Goal: Task Accomplishment & Management: Use online tool/utility

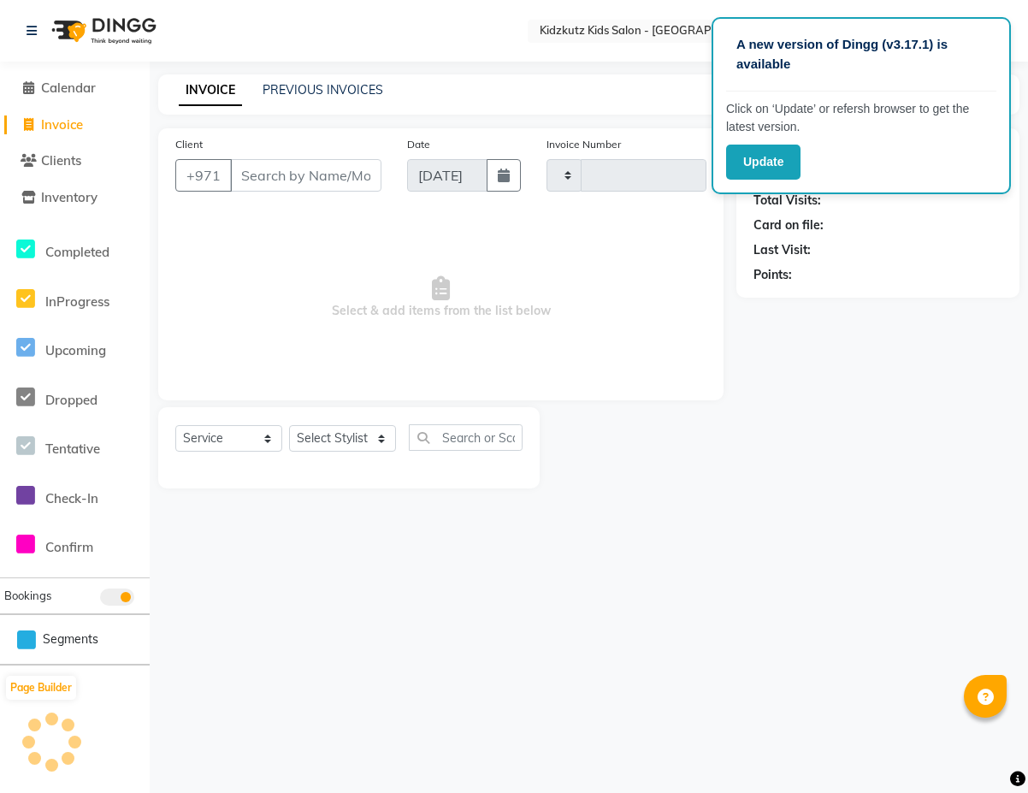
select select "service"
type input "0454"
select select "8554"
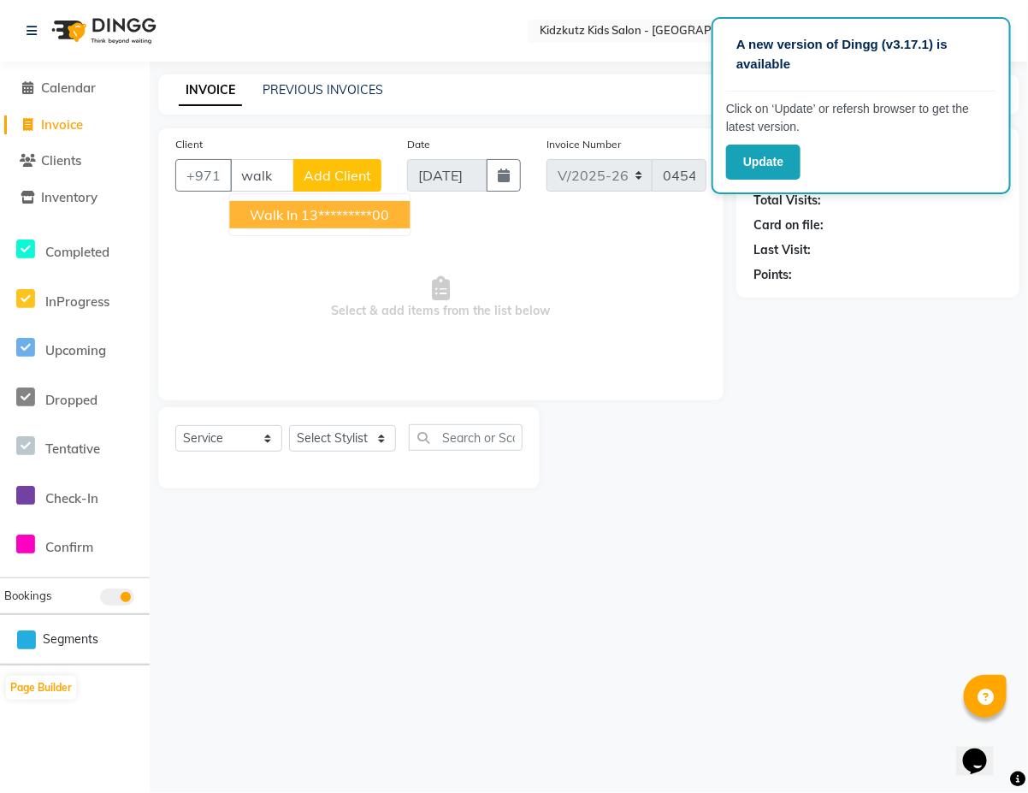
click at [355, 212] on ngb-highlight "13*********00" at bounding box center [346, 214] width 88 height 17
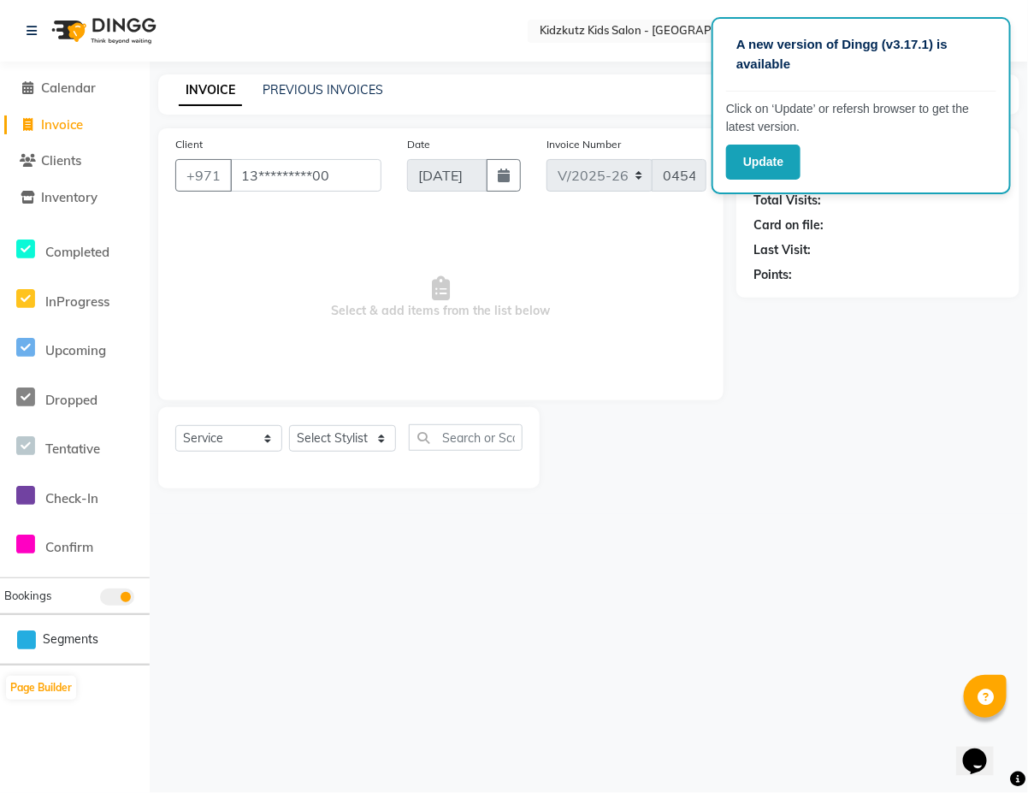
type input "13*********00"
click at [383, 430] on select "Select Stylist Aris Barber6 Chami Mr. Marwan Sales [PERSON_NAME] [PERSON_NAME]" at bounding box center [342, 438] width 107 height 27
select select "85716"
click at [289, 425] on select "Select Stylist Aris Barber6 Chami Mr. Marwan Sales [PERSON_NAME] [PERSON_NAME]" at bounding box center [342, 438] width 107 height 27
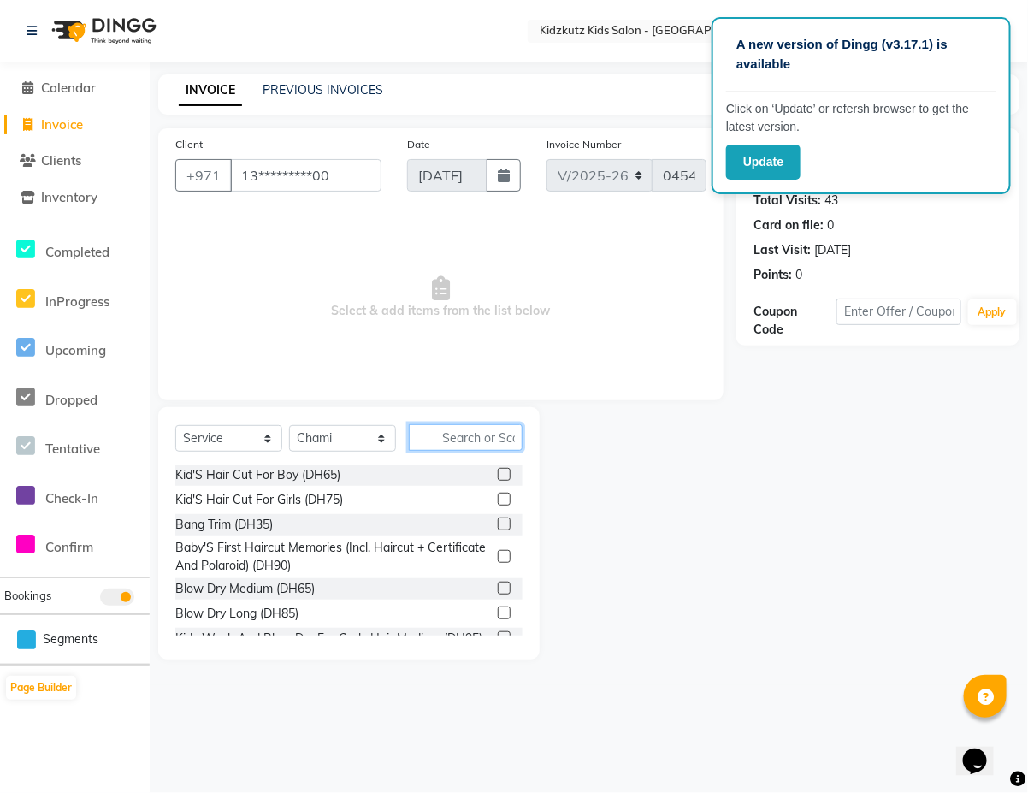
click at [498, 441] on input "text" at bounding box center [466, 437] width 114 height 27
click at [498, 470] on label at bounding box center [504, 474] width 13 height 13
click at [498, 470] on input "checkbox" at bounding box center [503, 474] width 11 height 11
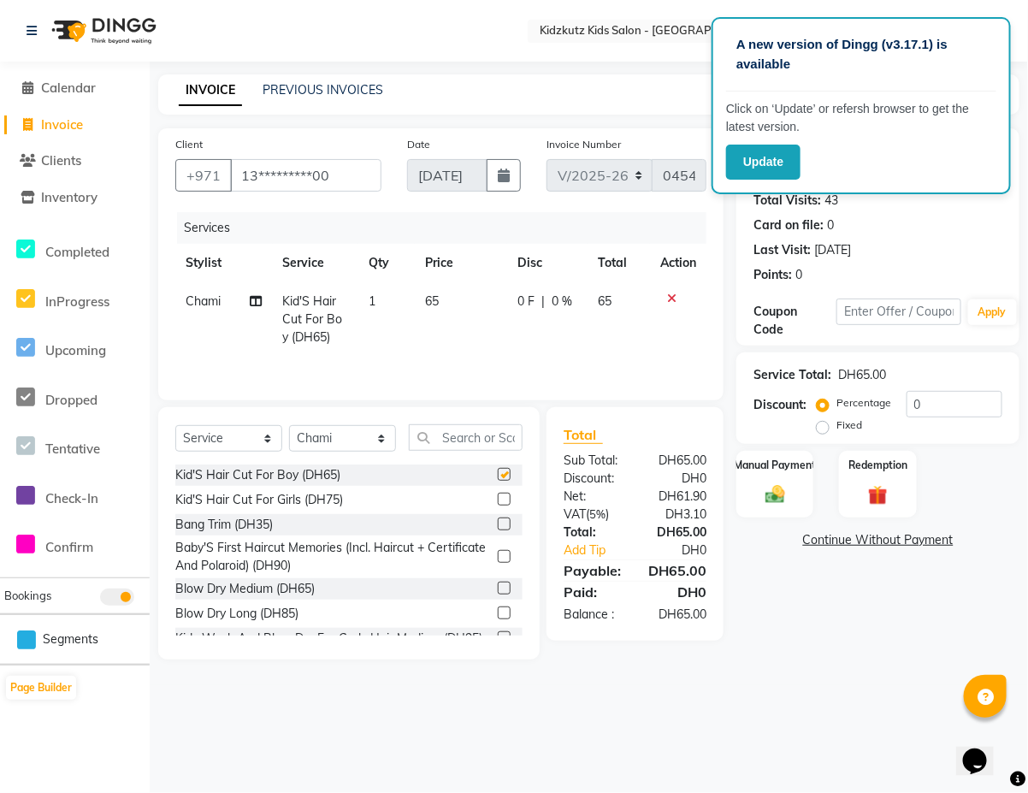
checkbox input "false"
click at [785, 460] on label "Manual Payment" at bounding box center [775, 464] width 86 height 16
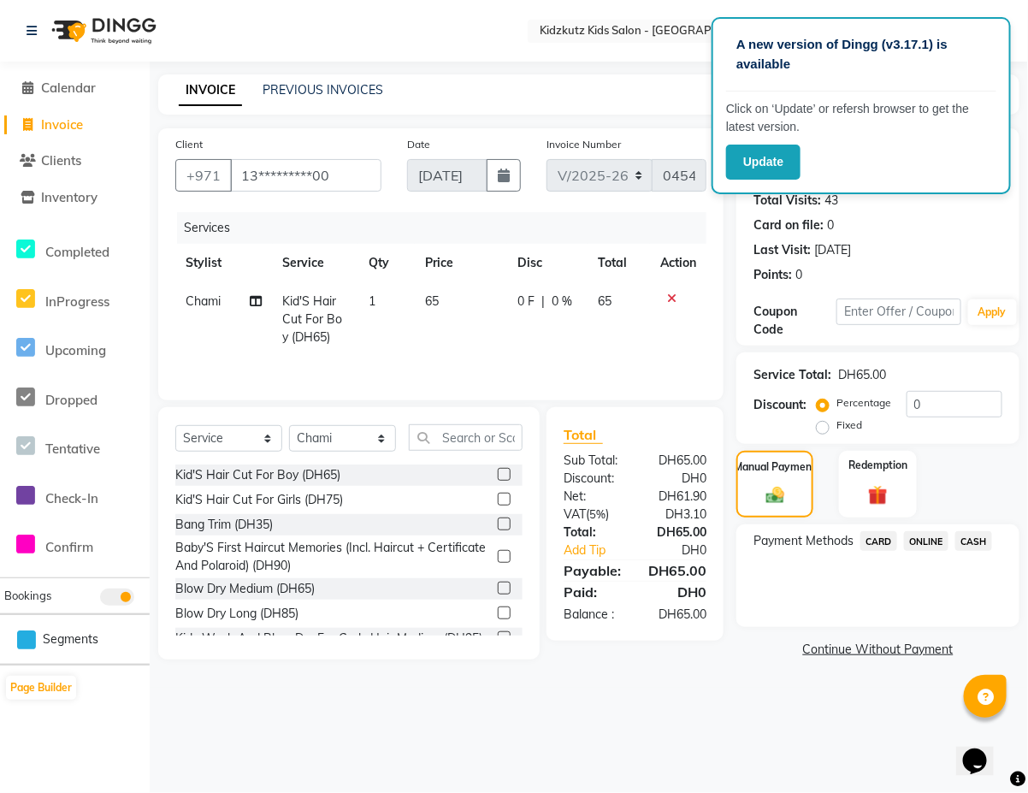
click at [973, 540] on span "CASH" at bounding box center [973, 541] width 37 height 20
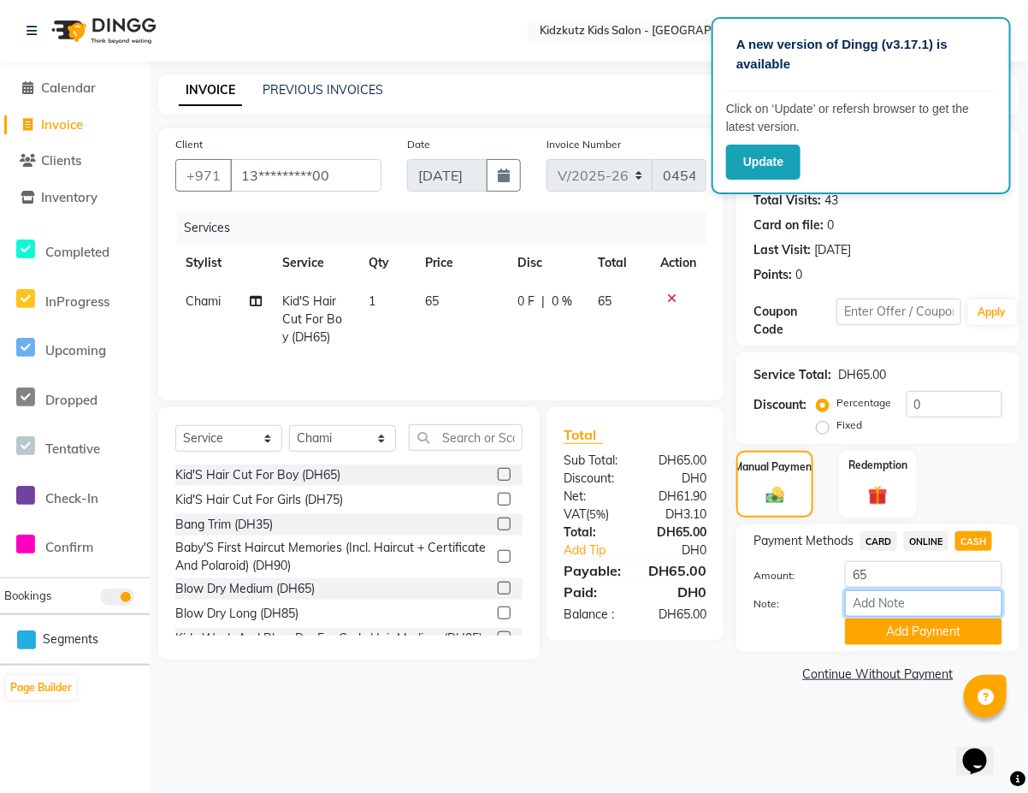
click at [875, 609] on input "Note:" at bounding box center [923, 603] width 157 height 27
click at [871, 604] on input "Note:" at bounding box center [923, 603] width 157 height 27
click at [989, 618] on button "Add Payment" at bounding box center [923, 631] width 157 height 27
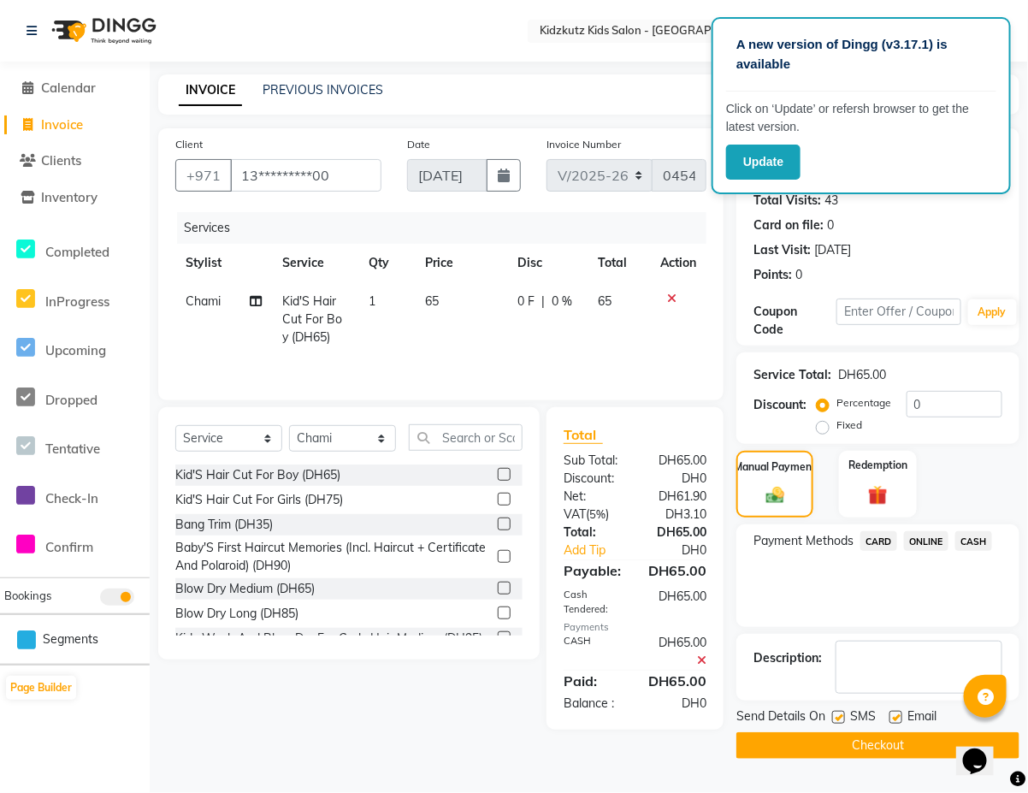
click at [868, 737] on button "Checkout" at bounding box center [877, 745] width 283 height 27
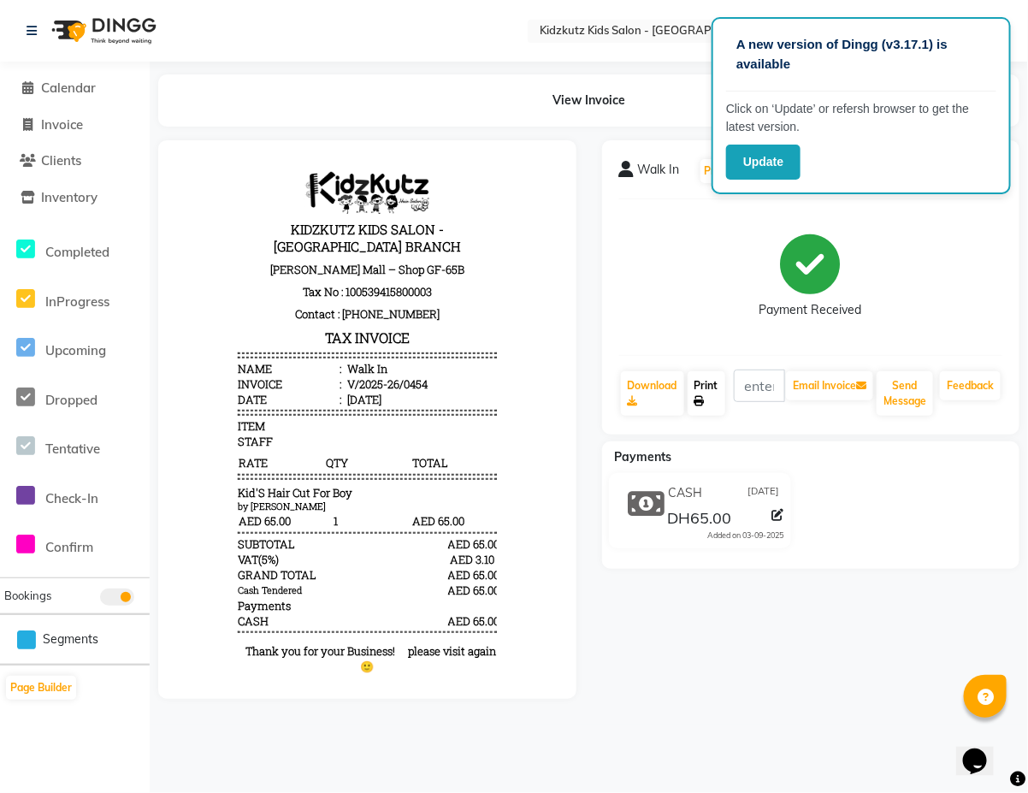
click at [702, 381] on link "Print" at bounding box center [707, 393] width 38 height 44
click at [75, 80] on span "Calendar" at bounding box center [68, 88] width 55 height 16
